Goal: Task Accomplishment & Management: Complete application form

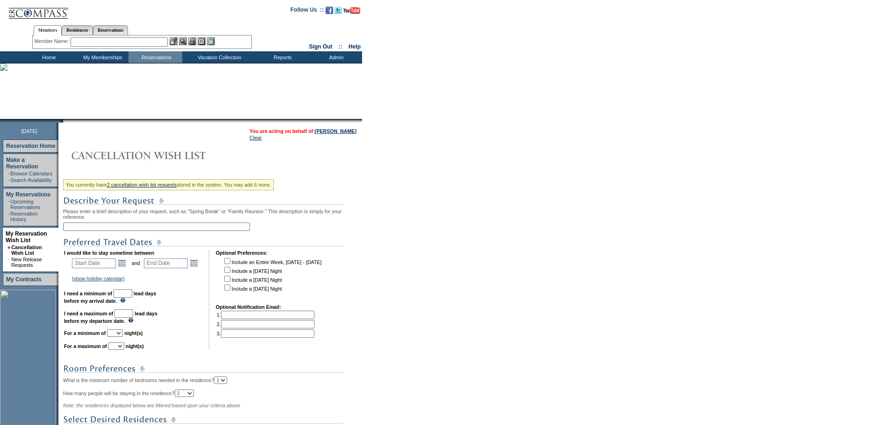
click at [136, 230] on input "text" at bounding box center [156, 227] width 187 height 8
type input "Baha Mar - November"
click at [127, 269] on link "Open the calendar popup." at bounding box center [122, 263] width 10 height 10
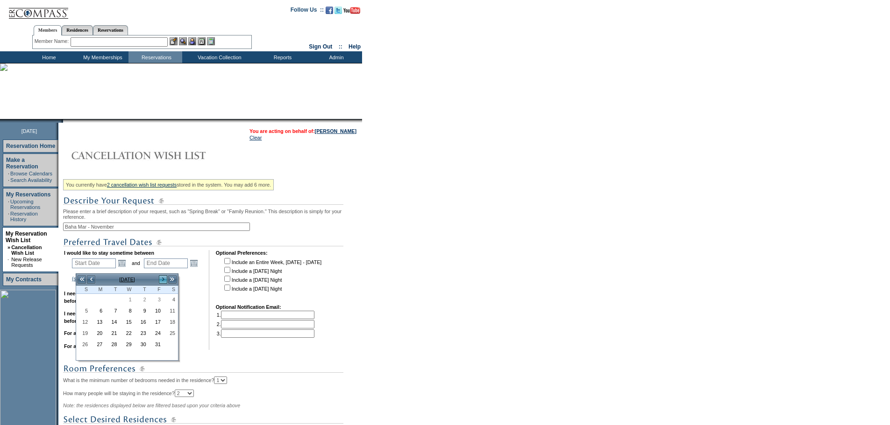
click at [164, 280] on link ">" at bounding box center [162, 279] width 9 height 9
click at [112, 310] on link "4" at bounding box center [113, 311] width 14 height 10
type input "[DATE]"
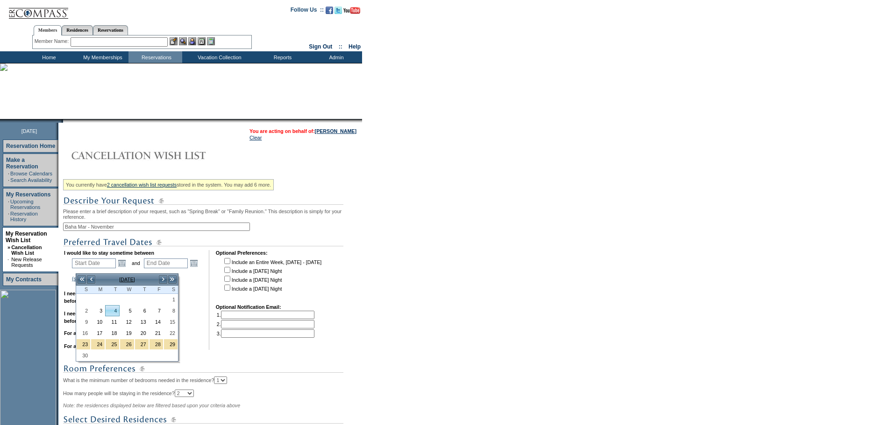
type input "[DATE]"
type input "36"
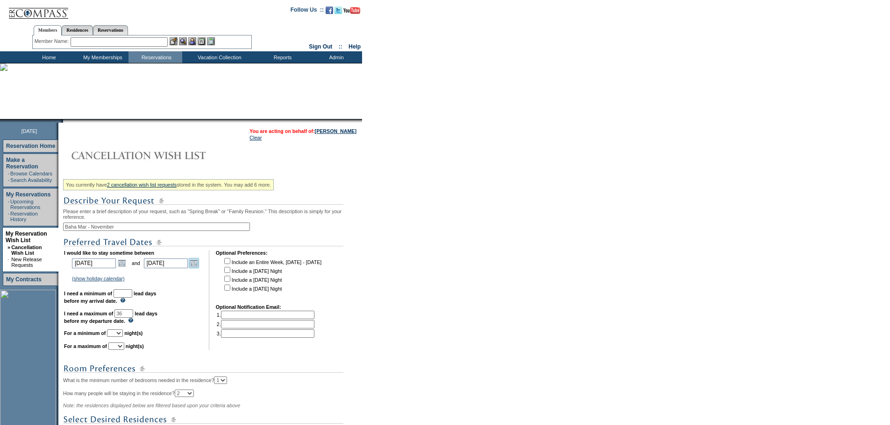
click at [199, 269] on link "Open the calendar popup." at bounding box center [194, 263] width 10 height 10
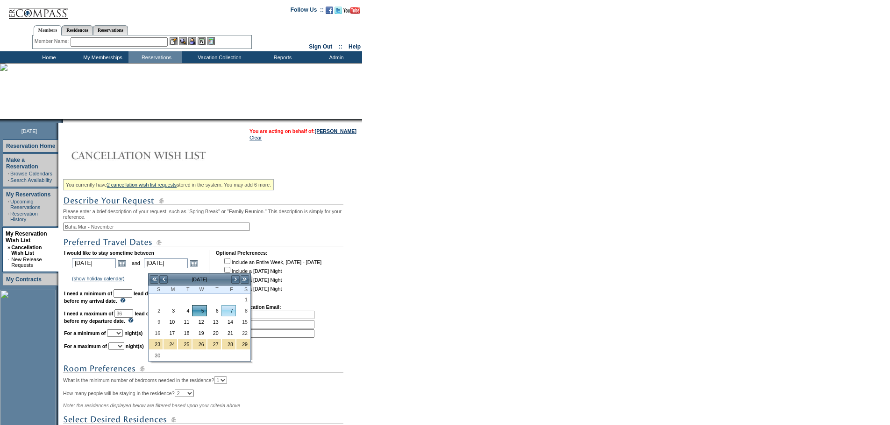
click at [229, 309] on link "7" at bounding box center [229, 311] width 14 height 10
type input "[DATE]"
type input "38"
